Goal: Check status: Check status

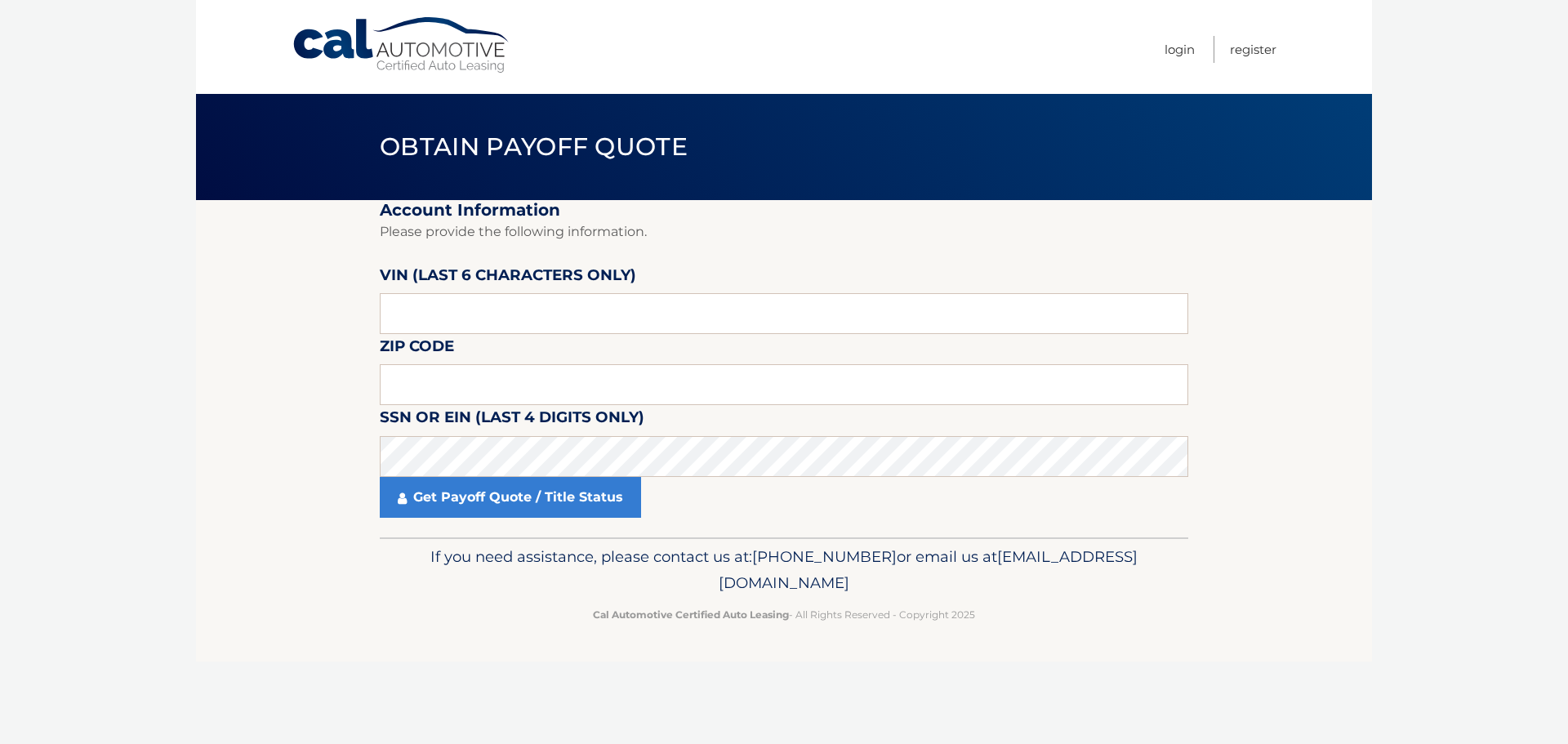
click at [555, 281] on label "VIN (last 6 characters only)" at bounding box center [507, 277] width 257 height 30
click at [560, 309] on input "text" at bounding box center [784, 314] width 808 height 41
type input "663633"
drag, startPoint x: 614, startPoint y: 387, endPoint x: 622, endPoint y: 400, distance: 15.3
click at [614, 386] on input "text" at bounding box center [784, 384] width 808 height 41
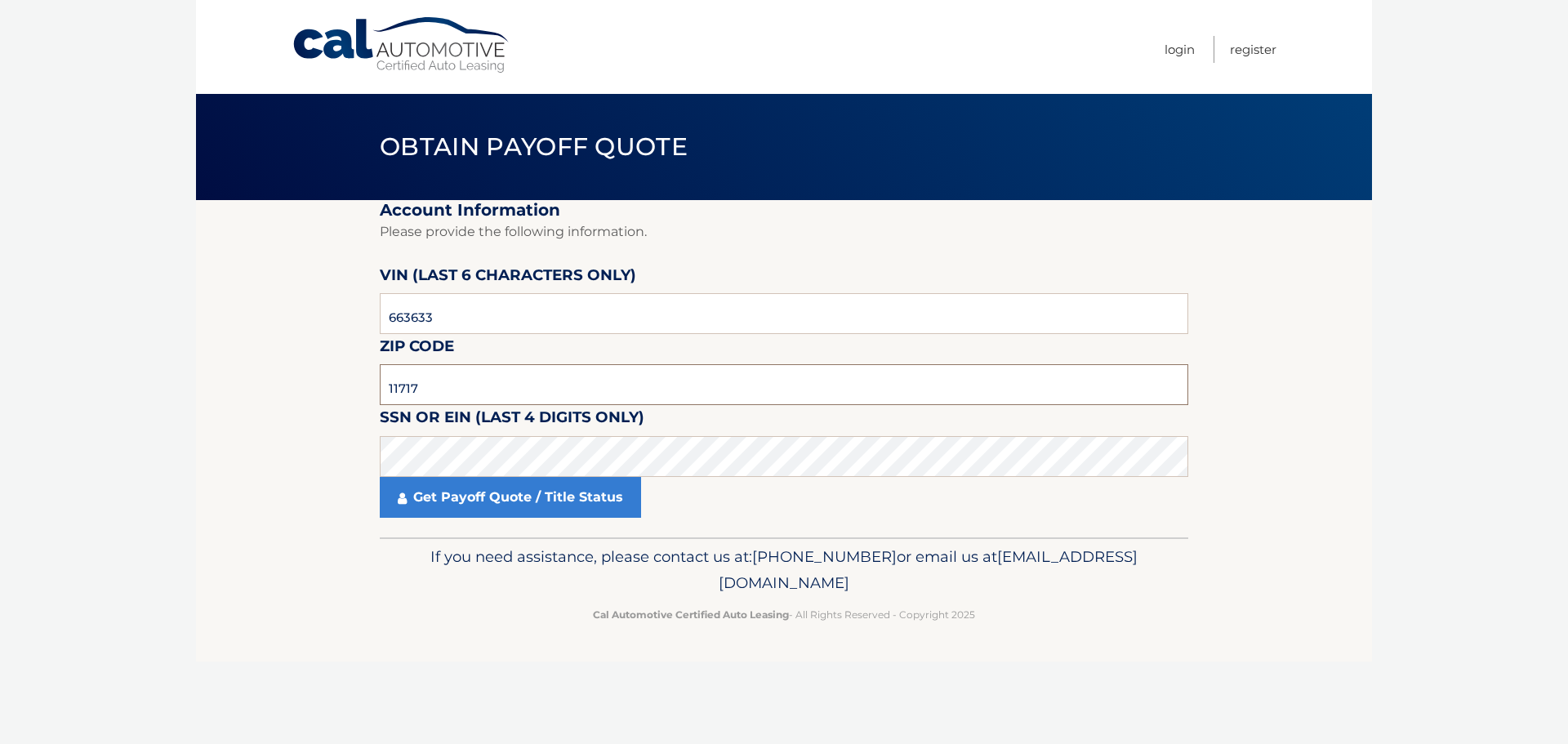
type input "11717"
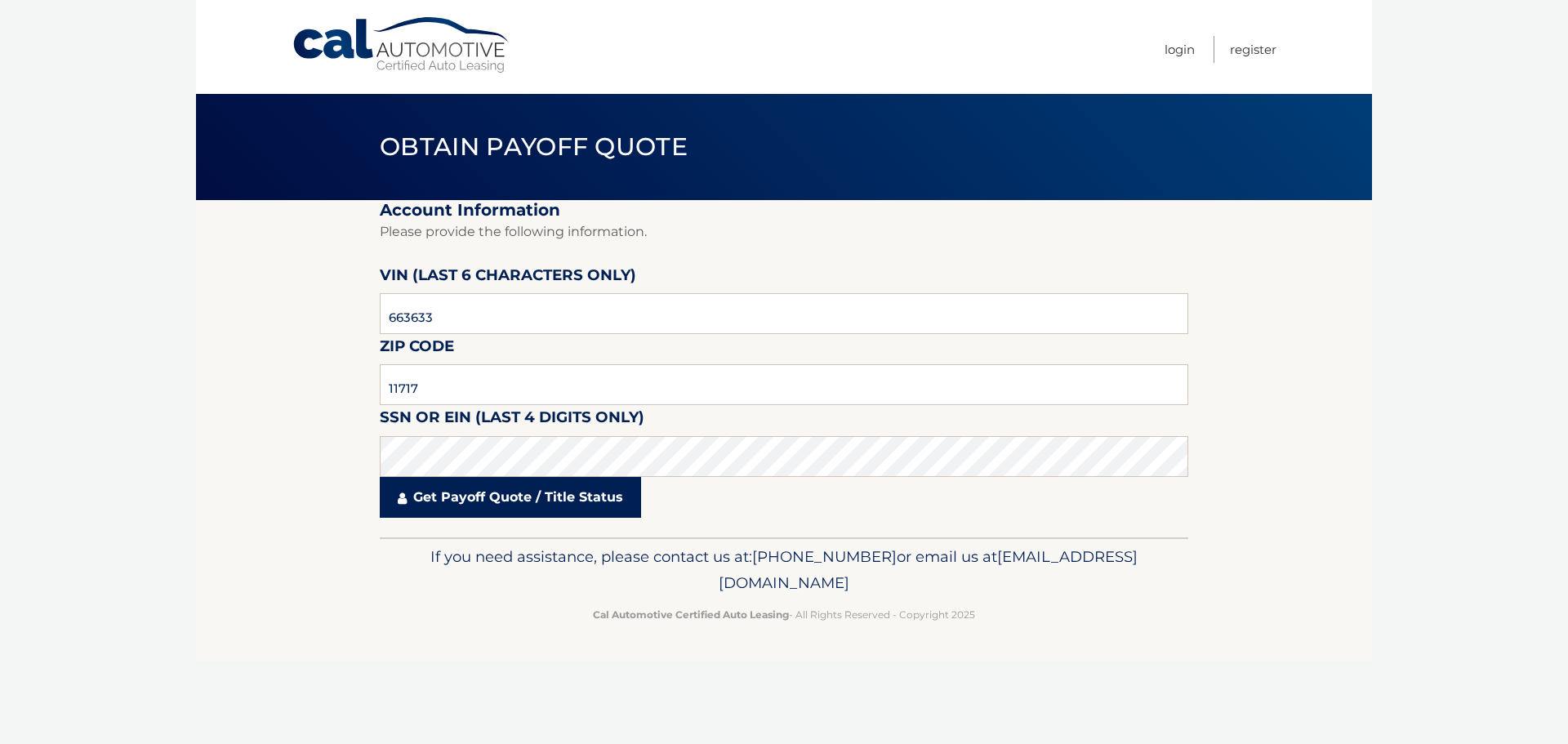
click at [524, 500] on link "Get Payoff Quote / Title Status" at bounding box center [510, 498] width 261 height 41
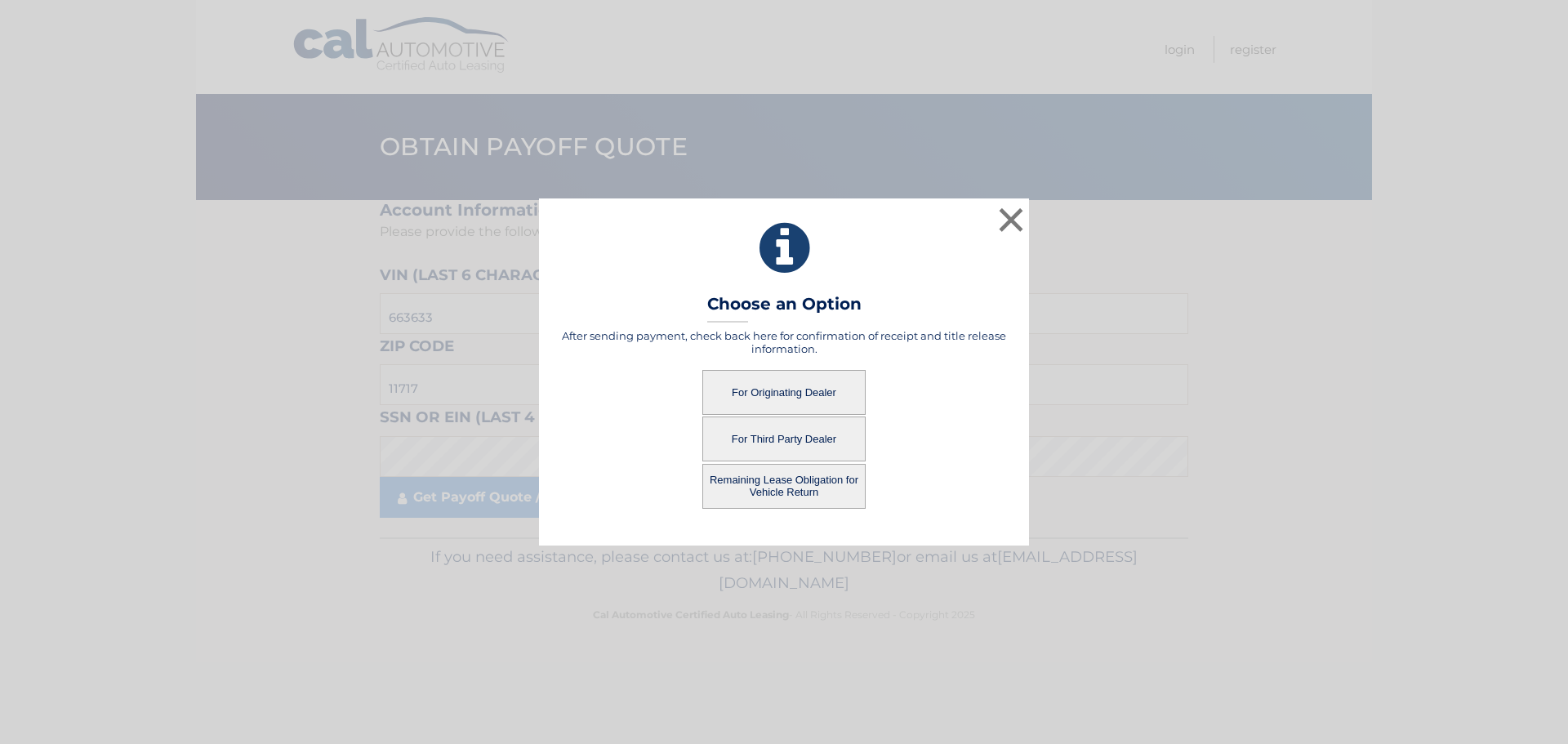
click at [803, 395] on button "For Originating Dealer" at bounding box center [784, 392] width 163 height 45
click at [755, 384] on button "For Originating Dealer" at bounding box center [784, 392] width 163 height 45
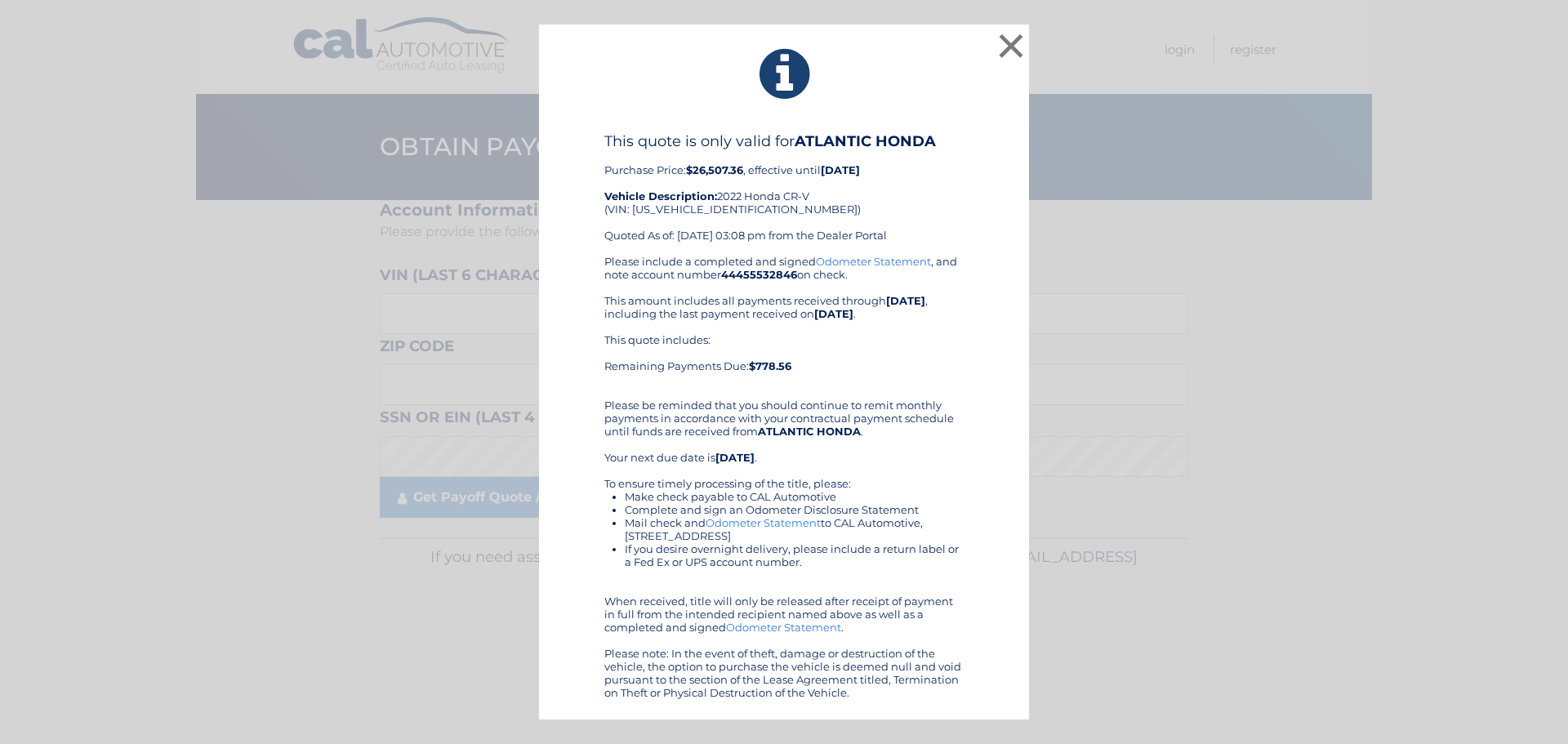
drag, startPoint x: 693, startPoint y: 91, endPoint x: 936, endPoint y: 708, distance: 663.1
click at [936, 708] on div "× This quote is only valid for ATLANTIC HONDA Purchase Price: $26,507.36 , effe…" at bounding box center [784, 372] width 490 height 696
click at [966, 213] on div "This quote is only valid for ATLANTIC HONDA Purchase Price: $26,507.36 , effect…" at bounding box center [784, 415] width 449 height 566
click at [847, 256] on link "Odometer Statement" at bounding box center [873, 261] width 115 height 13
click at [1012, 45] on button "×" at bounding box center [1011, 45] width 33 height 33
